Goal: Check status: Check status

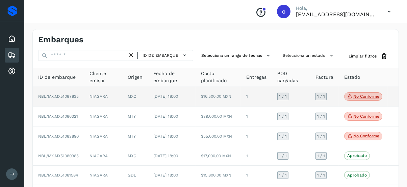
click at [361, 94] on p "No conforme" at bounding box center [367, 96] width 26 height 5
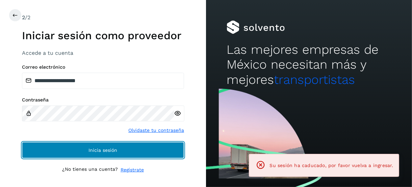
click at [108, 147] on button "Inicia sesión" at bounding box center [103, 150] width 162 height 16
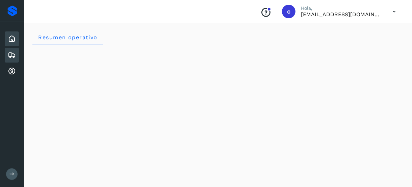
click at [12, 56] on icon at bounding box center [12, 55] width 8 height 8
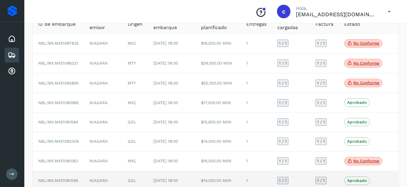
scroll to position [124, 0]
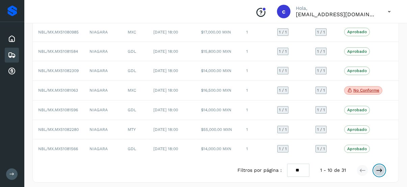
click at [383, 167] on icon at bounding box center [379, 170] width 7 height 7
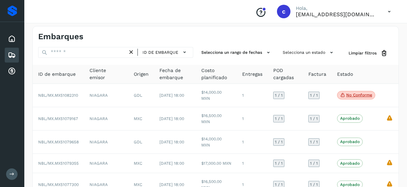
scroll to position [0, 0]
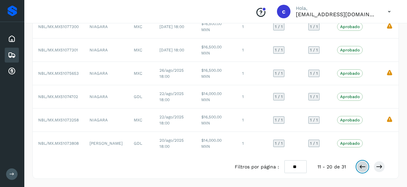
click at [368, 164] on button at bounding box center [362, 166] width 11 height 11
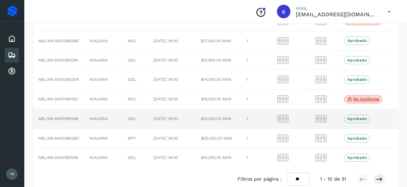
scroll to position [124, 0]
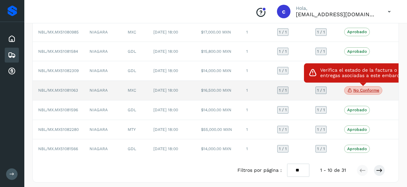
click at [360, 90] on p "No conforme" at bounding box center [367, 90] width 26 height 5
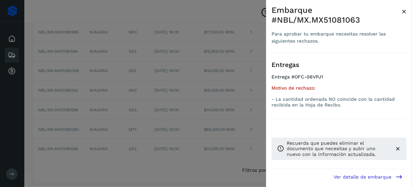
click at [407, 8] on span "×" at bounding box center [404, 11] width 5 height 9
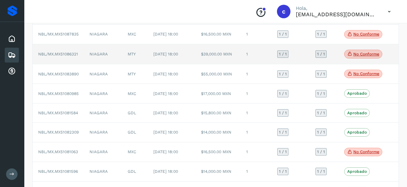
scroll to position [56, 0]
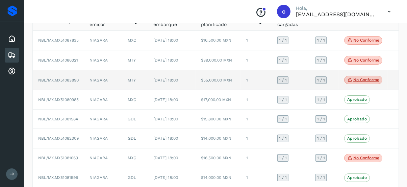
click at [365, 80] on p "No conforme" at bounding box center [367, 79] width 26 height 5
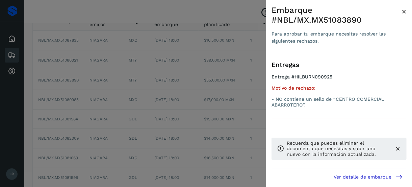
click at [407, 10] on div "Embarque #NBL/MX.MX51083890 Para aprobar tu embarque necesitas resolver las sig…" at bounding box center [339, 99] width 146 height 198
click at [404, 10] on span "×" at bounding box center [404, 11] width 5 height 9
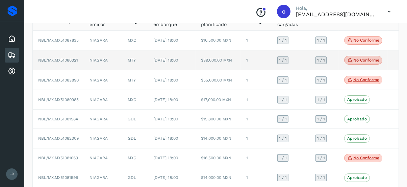
click at [353, 55] on td "No conforme Verifica el estado de la factura o entregas asociadas a este embarq…" at bounding box center [363, 60] width 49 height 20
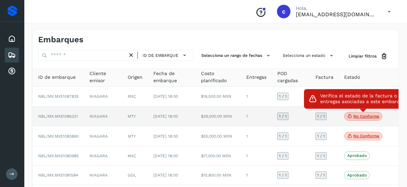
click at [378, 112] on div "No conforme Verifica el estado de la factura o entregas asociadas a este embarq…" at bounding box center [363, 116] width 38 height 9
click at [363, 113] on span "No conforme" at bounding box center [363, 116] width 38 height 9
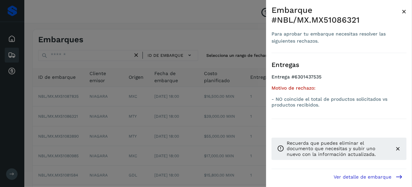
click at [213, 116] on div at bounding box center [206, 93] width 412 height 187
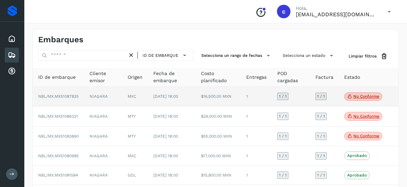
click at [363, 95] on p "No conforme" at bounding box center [367, 96] width 26 height 5
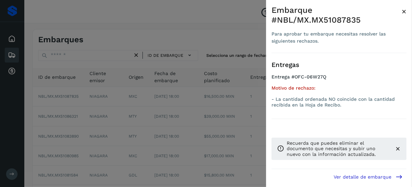
click at [222, 100] on div at bounding box center [206, 93] width 412 height 187
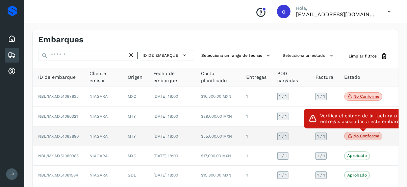
click at [362, 135] on p "No conforme" at bounding box center [367, 136] width 26 height 5
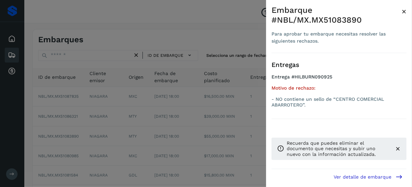
click at [242, 103] on div at bounding box center [206, 93] width 412 height 187
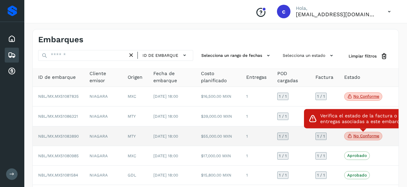
click at [355, 132] on span "No conforme" at bounding box center [363, 136] width 38 height 9
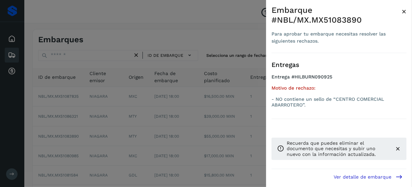
click at [228, 112] on div at bounding box center [206, 93] width 412 height 187
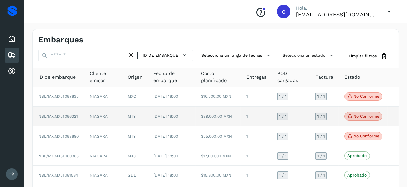
click at [365, 118] on p "No conforme" at bounding box center [367, 116] width 26 height 5
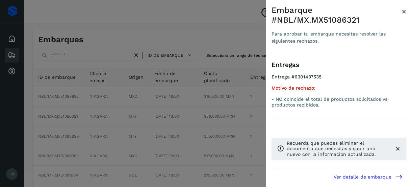
click at [208, 124] on div at bounding box center [206, 93] width 412 height 187
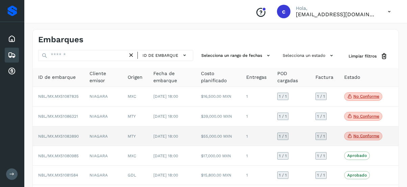
click at [354, 135] on p "No conforme" at bounding box center [367, 136] width 26 height 5
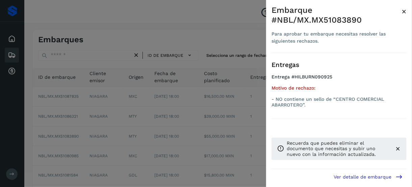
click at [73, 136] on div at bounding box center [206, 93] width 412 height 187
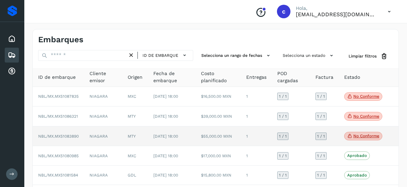
click at [366, 134] on p "No conforme" at bounding box center [367, 136] width 26 height 5
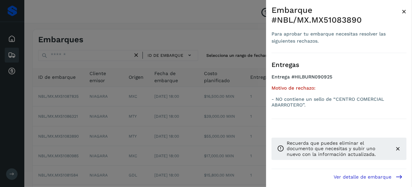
click at [129, 124] on div at bounding box center [206, 93] width 412 height 187
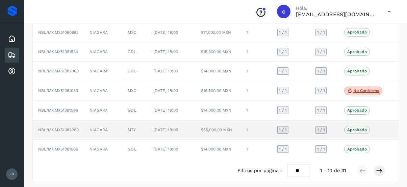
scroll to position [124, 0]
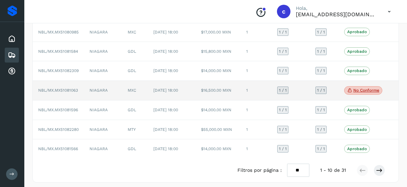
click at [362, 86] on span "No conforme" at bounding box center [363, 90] width 38 height 9
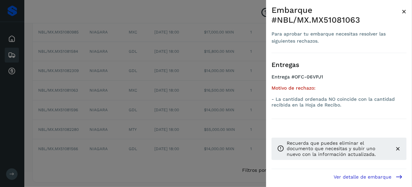
click at [190, 114] on div at bounding box center [206, 93] width 412 height 187
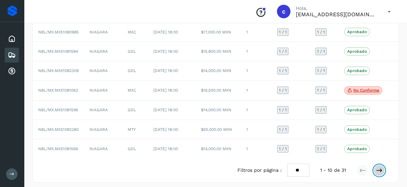
click at [381, 167] on icon at bounding box center [379, 170] width 7 height 7
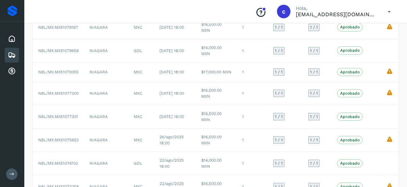
scroll to position [0, 0]
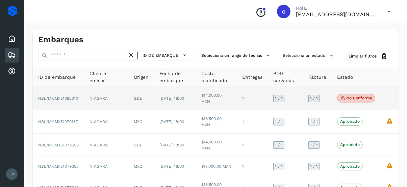
click at [353, 97] on p "No conforme" at bounding box center [359, 98] width 26 height 5
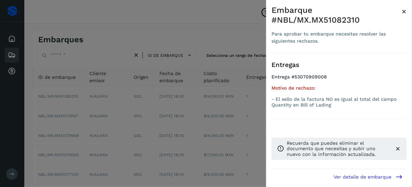
click at [231, 110] on div at bounding box center [206, 93] width 412 height 187
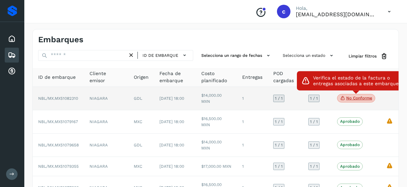
click at [348, 97] on p "No conforme" at bounding box center [359, 98] width 26 height 5
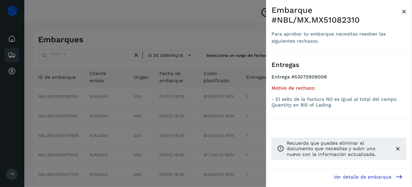
click at [263, 119] on div at bounding box center [206, 93] width 412 height 187
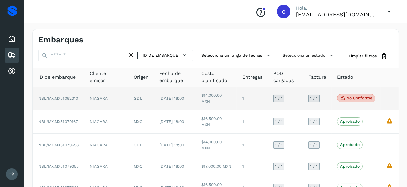
click at [356, 98] on p "No conforme" at bounding box center [359, 98] width 26 height 5
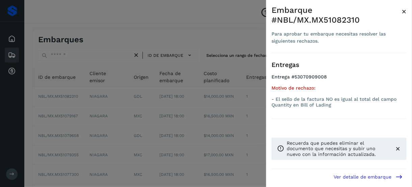
click at [222, 144] on div at bounding box center [206, 93] width 412 height 187
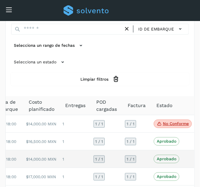
scroll to position [34, 0]
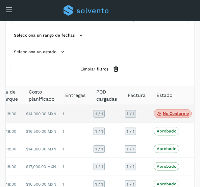
click at [163, 112] on p "No conforme" at bounding box center [176, 113] width 26 height 5
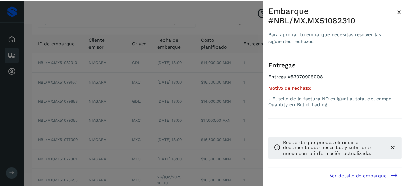
scroll to position [0, 0]
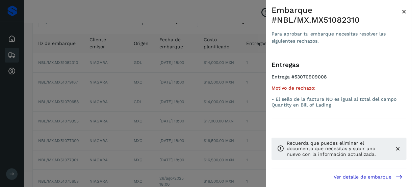
click at [403, 11] on span "×" at bounding box center [404, 11] width 5 height 9
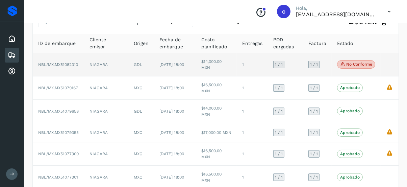
click at [364, 62] on p "No conforme" at bounding box center [359, 64] width 26 height 5
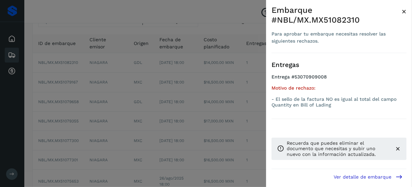
click at [405, 11] on span "×" at bounding box center [404, 11] width 5 height 9
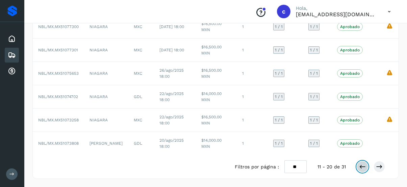
click at [362, 166] on icon at bounding box center [362, 166] width 7 height 7
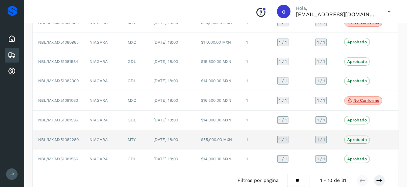
scroll to position [124, 0]
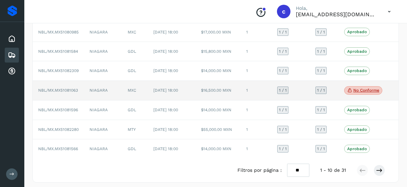
click at [354, 88] on p "No conforme" at bounding box center [367, 90] width 26 height 5
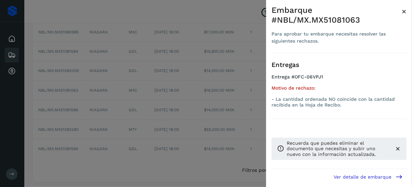
click at [223, 93] on div at bounding box center [206, 93] width 412 height 187
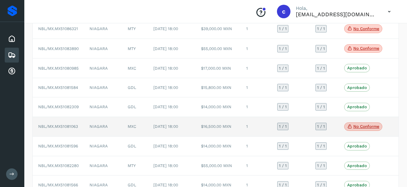
scroll to position [56, 0]
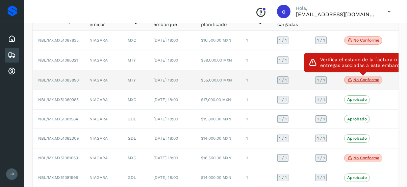
click at [363, 78] on p "No conforme" at bounding box center [367, 79] width 26 height 5
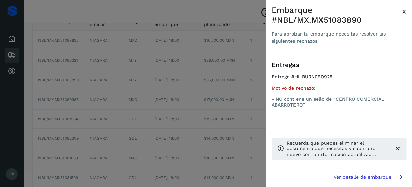
click at [218, 106] on div at bounding box center [206, 93] width 412 height 187
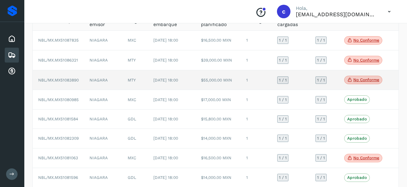
click at [353, 78] on span "No conforme" at bounding box center [363, 80] width 38 height 9
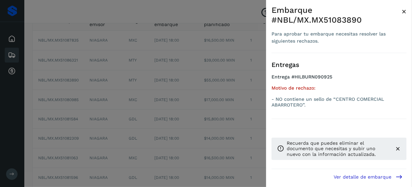
click at [205, 78] on div at bounding box center [206, 93] width 412 height 187
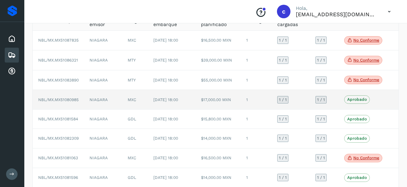
click at [296, 92] on td "1 / 1" at bounding box center [291, 99] width 38 height 19
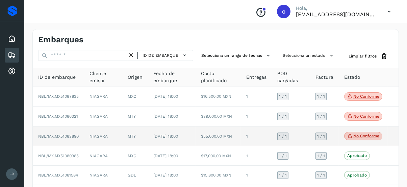
click at [373, 135] on p "No conforme" at bounding box center [367, 136] width 26 height 5
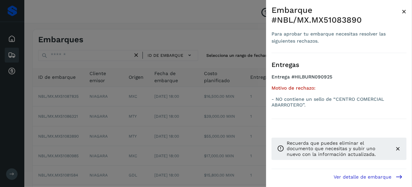
click at [194, 112] on div at bounding box center [206, 93] width 412 height 187
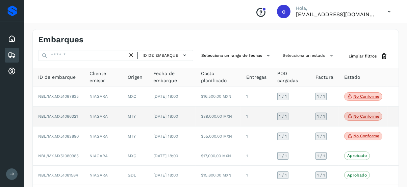
click at [68, 112] on td "NBL/MX.MX51086321" at bounding box center [58, 116] width 51 height 20
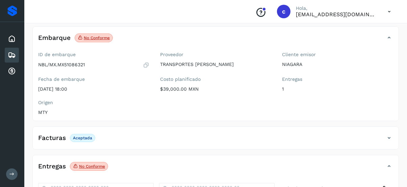
scroll to position [101, 0]
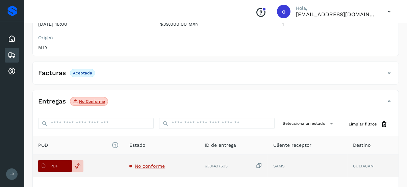
click at [53, 164] on p "PDF" at bounding box center [54, 166] width 8 height 5
click at [47, 163] on span "PDF" at bounding box center [49, 166] width 23 height 11
